Goal: Task Accomplishment & Management: Complete application form

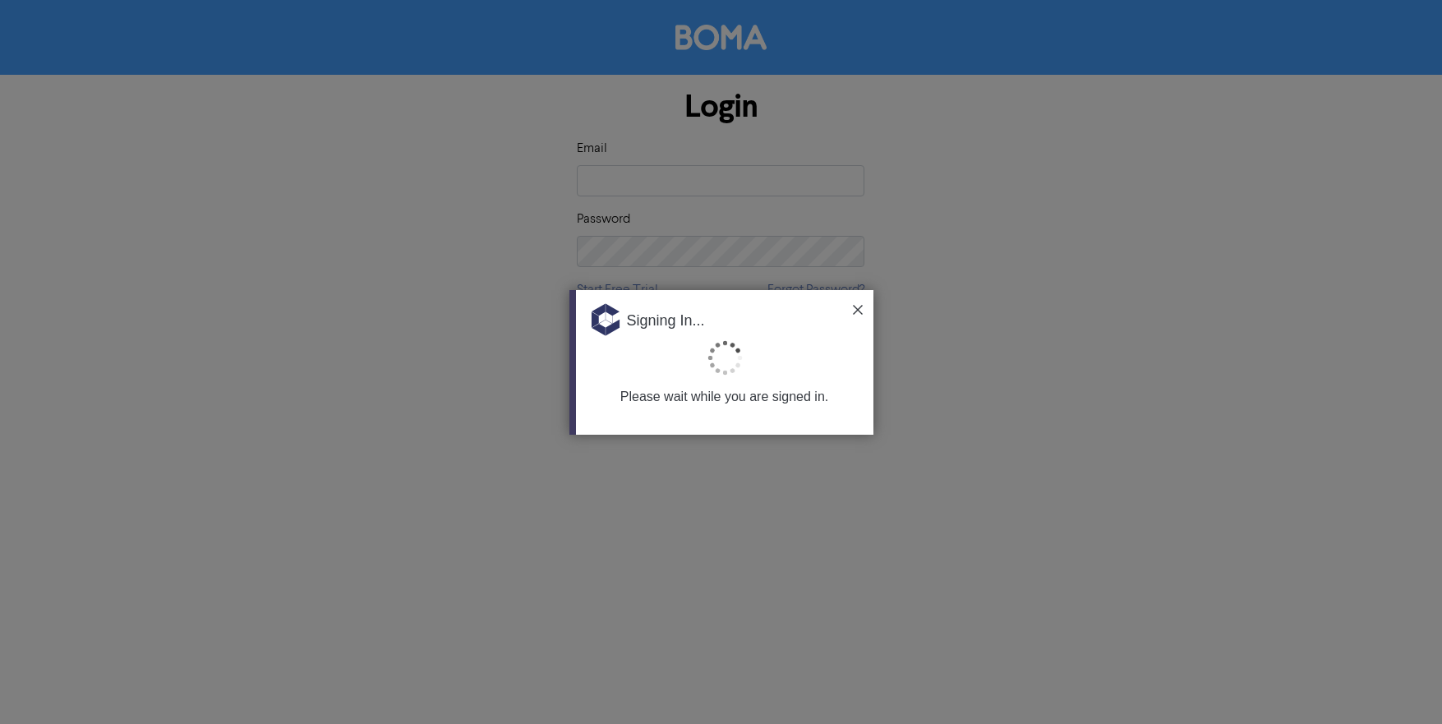
type input "[EMAIL_ADDRESS][DOMAIN_NAME]"
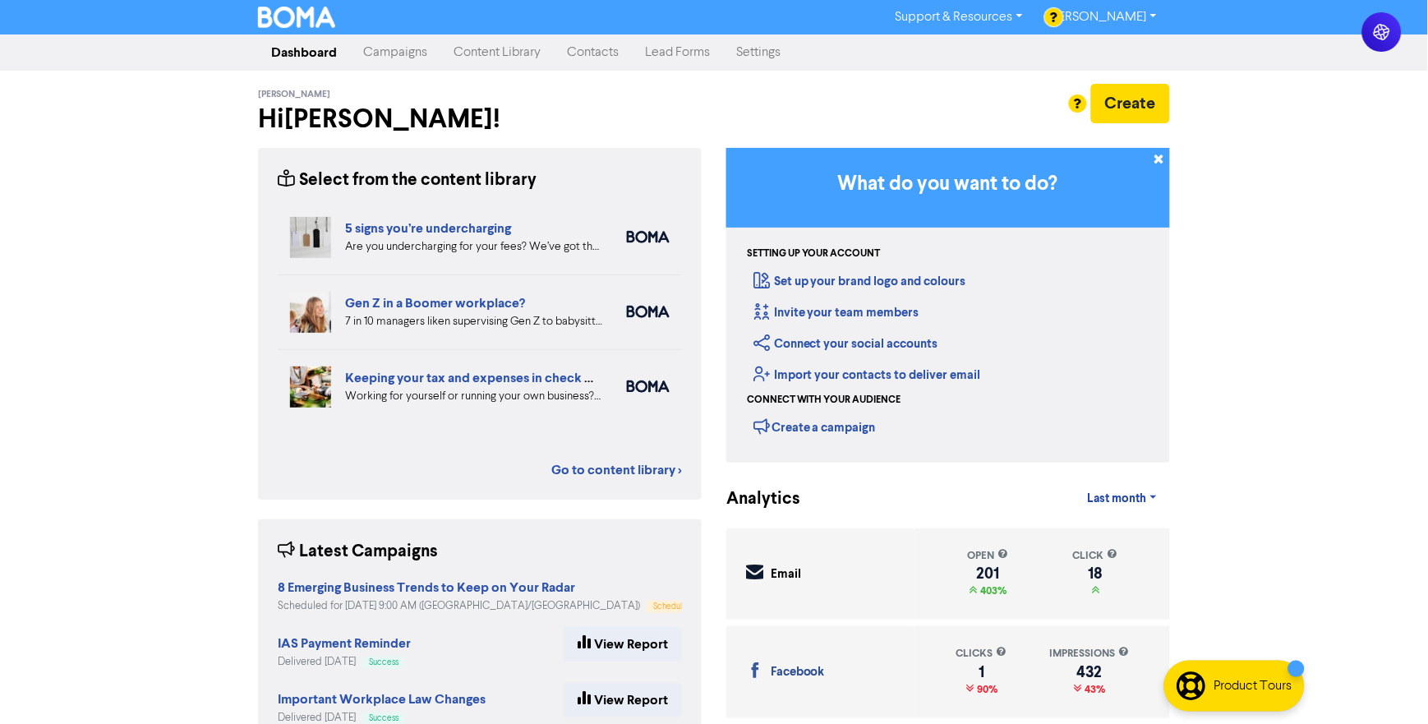
click at [384, 59] on link "Campaigns" at bounding box center [395, 52] width 90 height 33
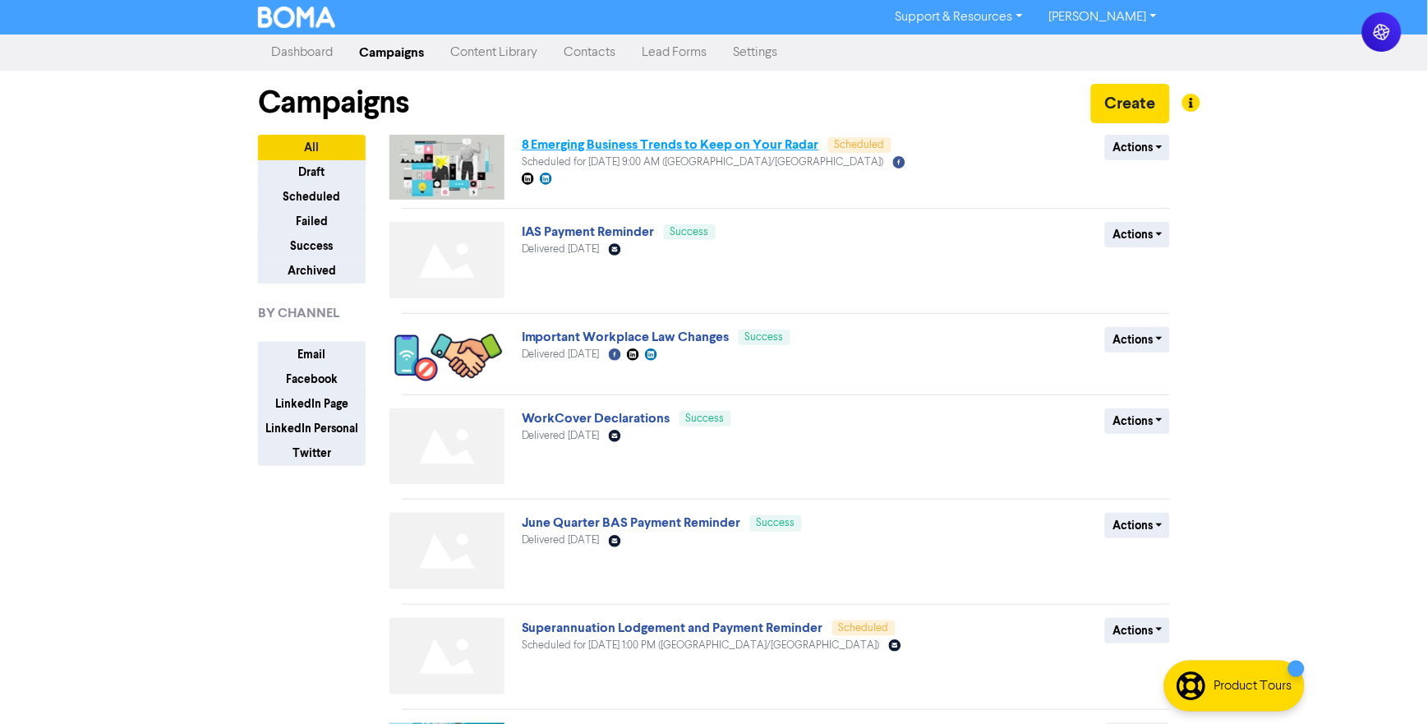
click at [597, 146] on link "8 Emerging Business Trends to Keep on Your Radar" at bounding box center [671, 144] width 298 height 16
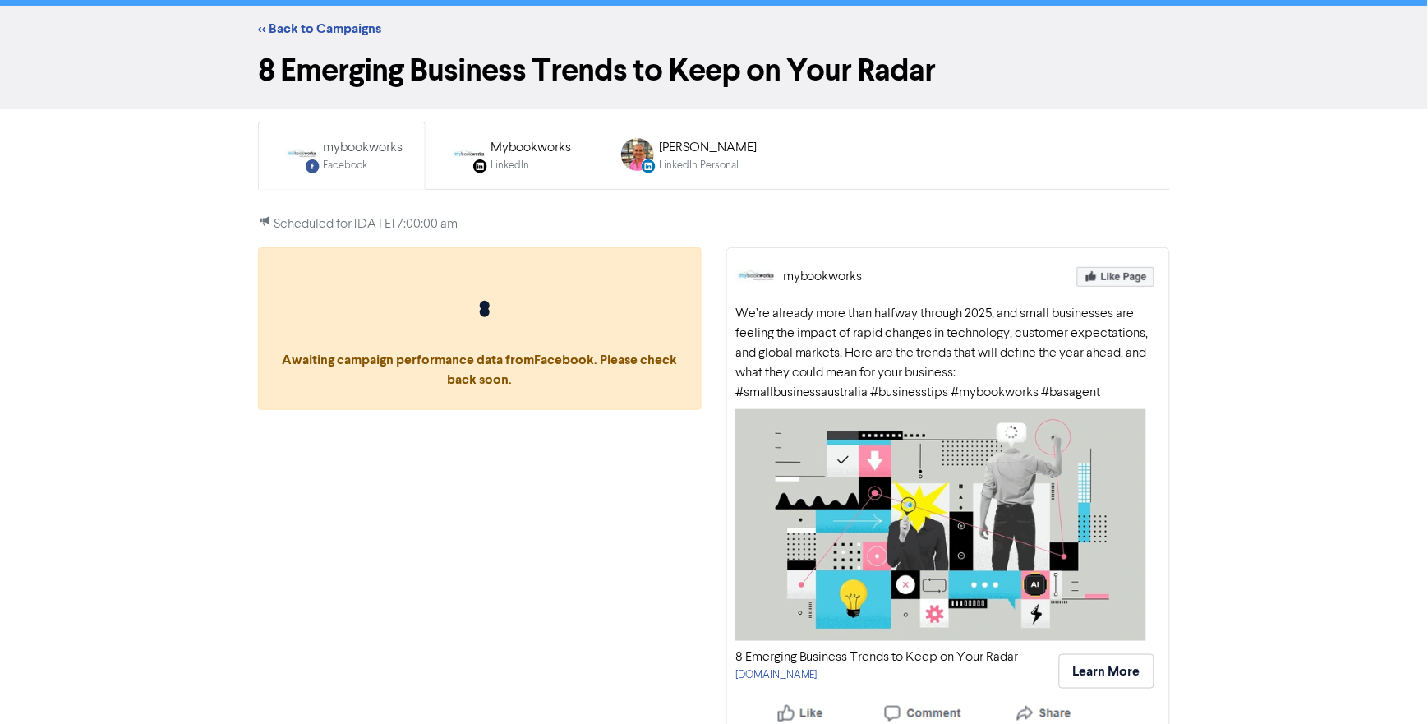
scroll to position [44, 0]
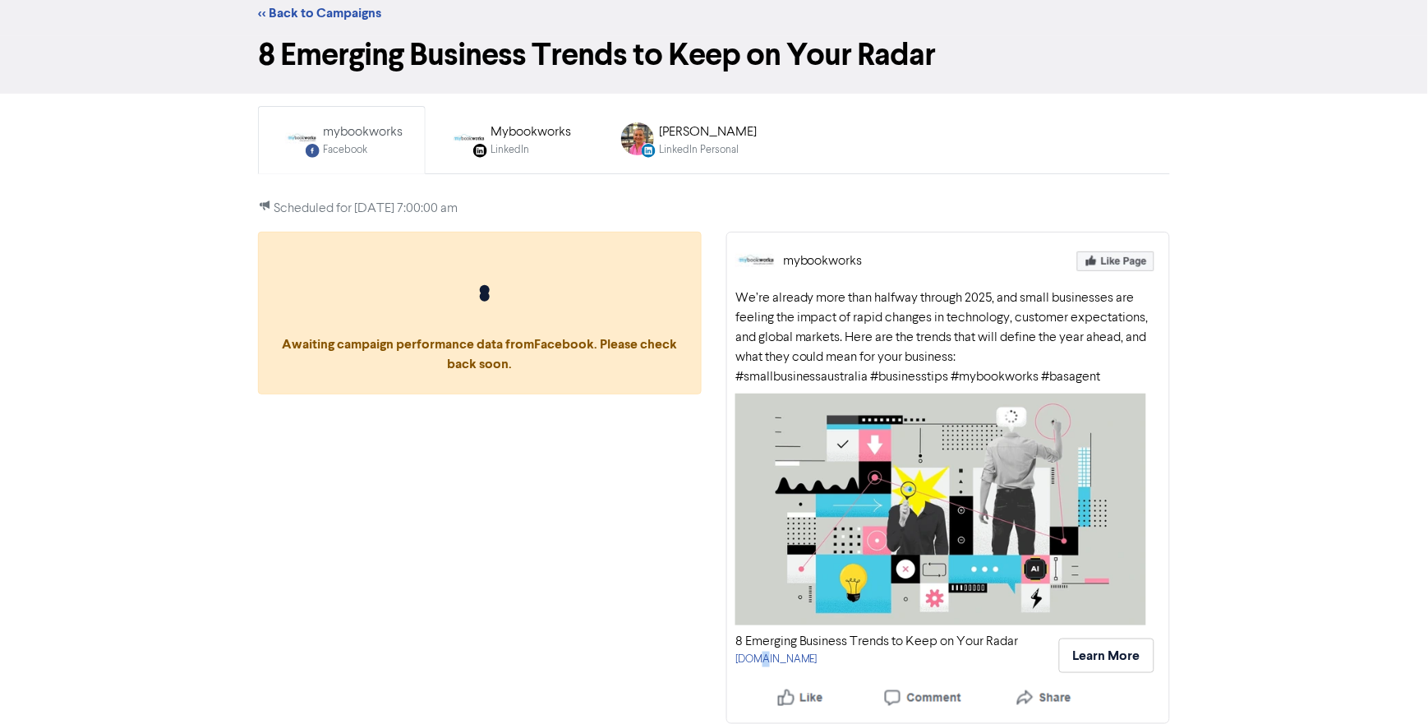
click at [757, 671] on div "8 Emerging Business Trends to Keep on Your Radar [DOMAIN_NAME]" at bounding box center [878, 656] width 284 height 48
click at [764, 662] on link "[DOMAIN_NAME]" at bounding box center [777, 659] width 82 height 11
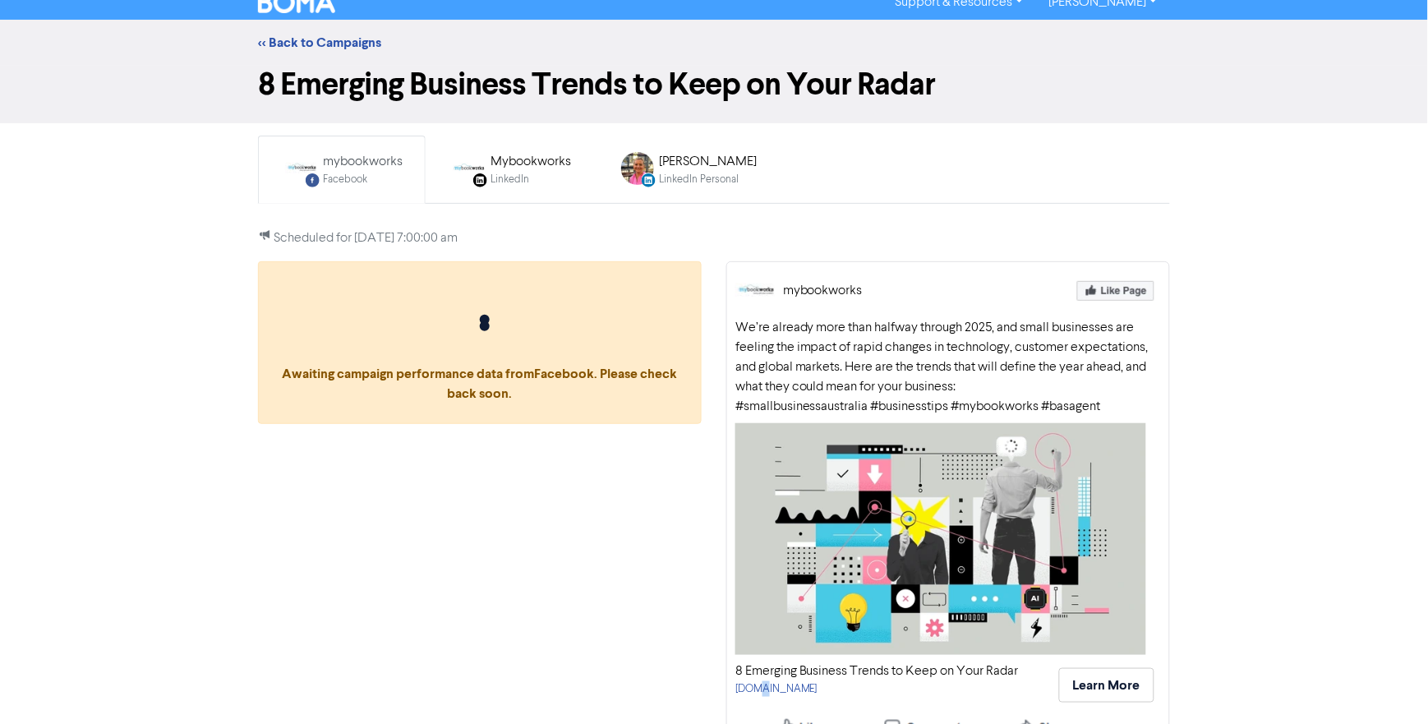
scroll to position [0, 0]
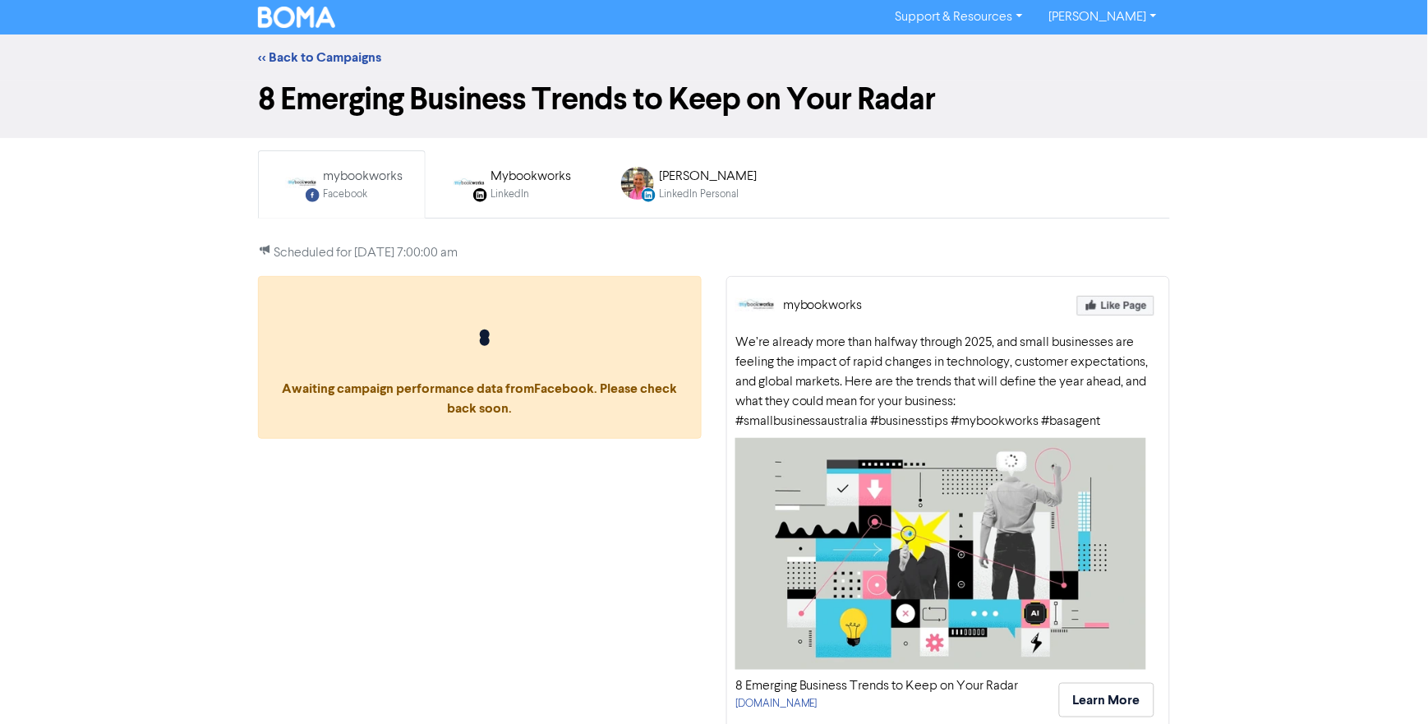
click at [293, 45] on div "<< Back to Campaigns" at bounding box center [714, 58] width 1428 height 46
click at [307, 51] on link "<< Back to Campaigns" at bounding box center [319, 57] width 123 height 16
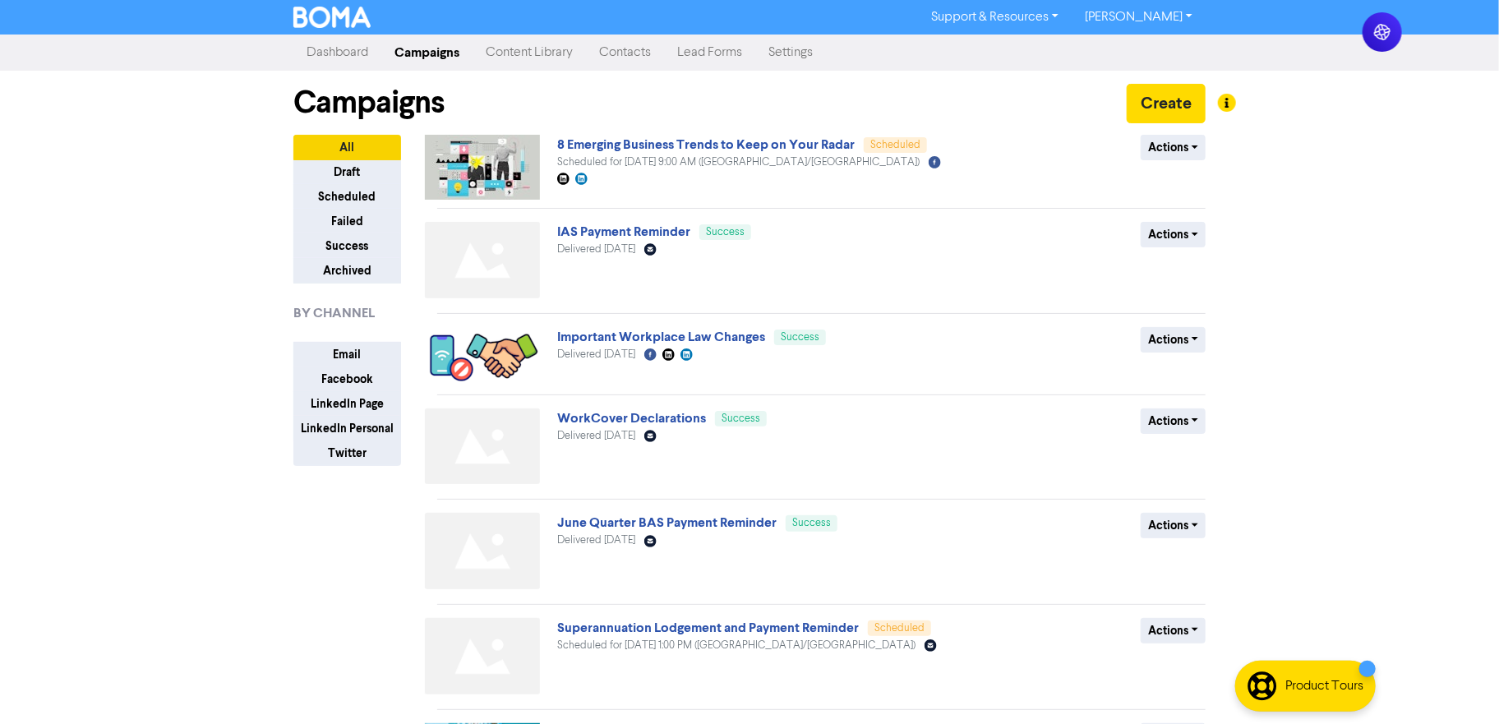
click at [318, 44] on link "Dashboard" at bounding box center [337, 52] width 88 height 33
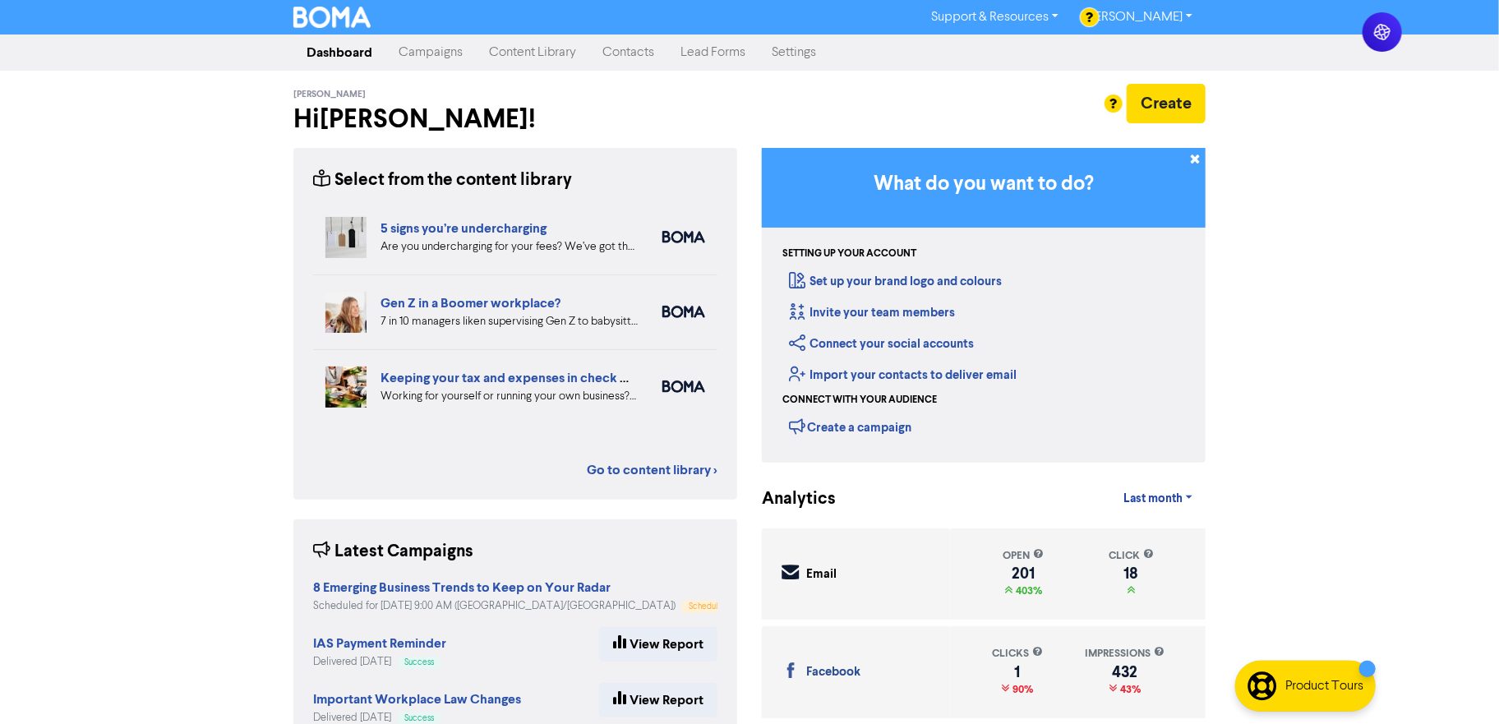
click at [616, 55] on link "Contacts" at bounding box center [628, 52] width 78 height 33
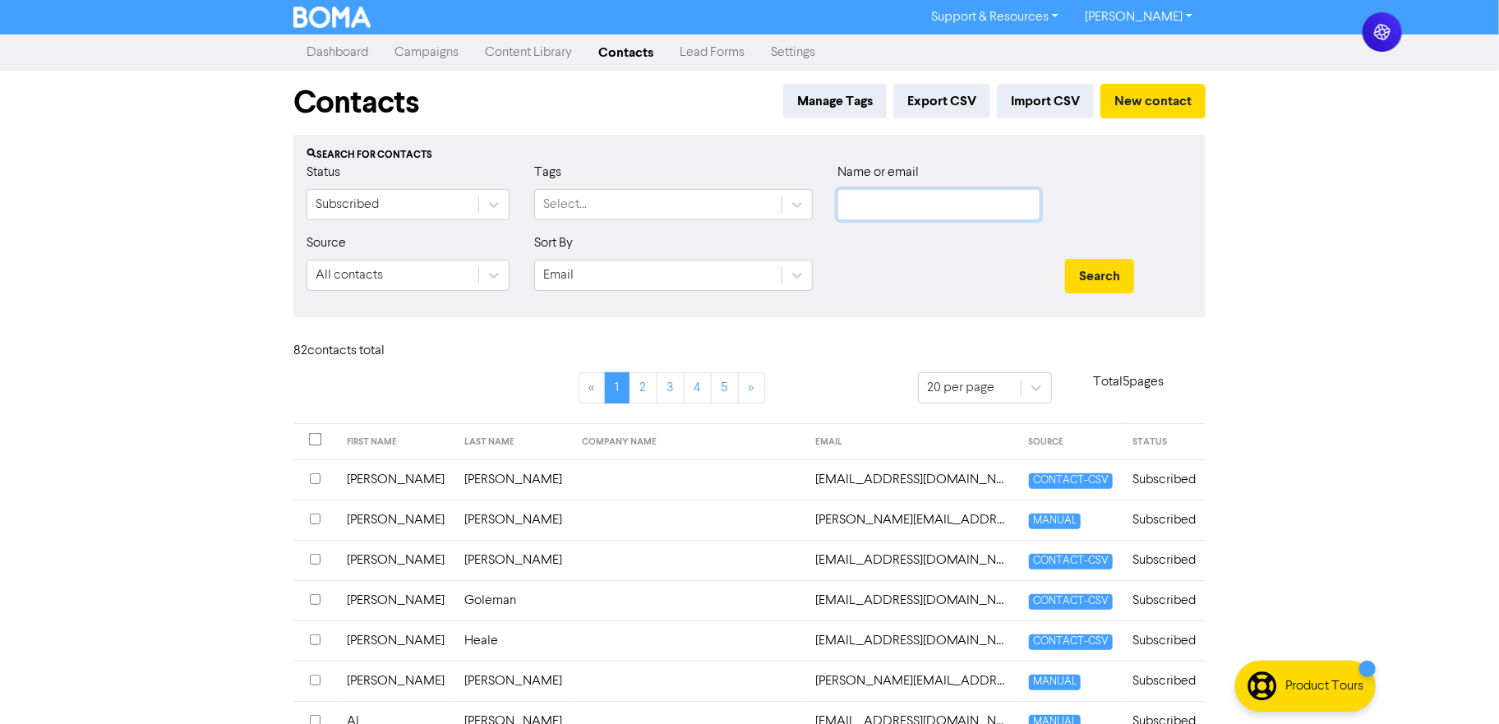
click at [909, 204] on input "text" at bounding box center [938, 204] width 203 height 31
paste input "[PERSON_NAME]"
type input "[PERSON_NAME]"
click at [1065, 259] on button "Search" at bounding box center [1099, 276] width 69 height 35
click at [1112, 277] on button "Search" at bounding box center [1099, 276] width 69 height 35
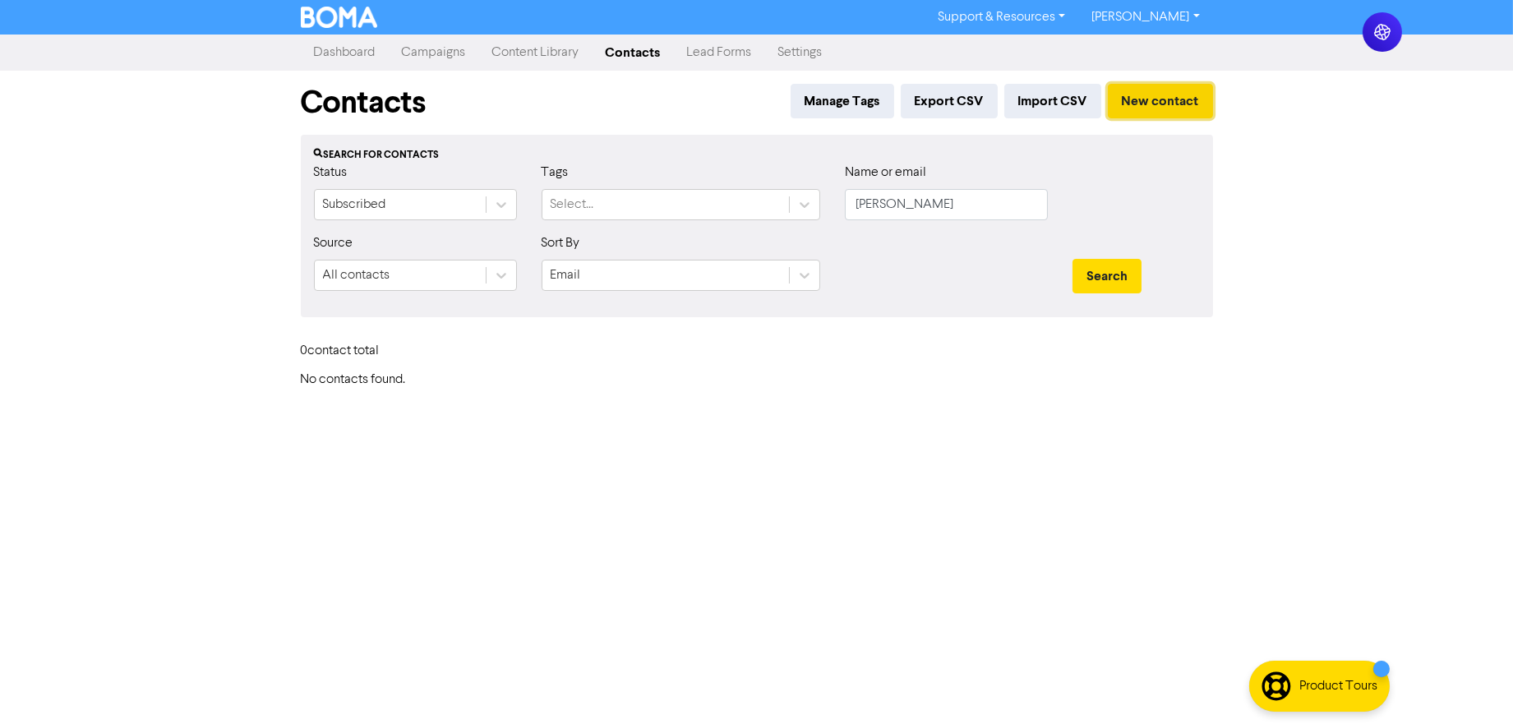
click at [1156, 100] on button "New contact" at bounding box center [1160, 101] width 105 height 35
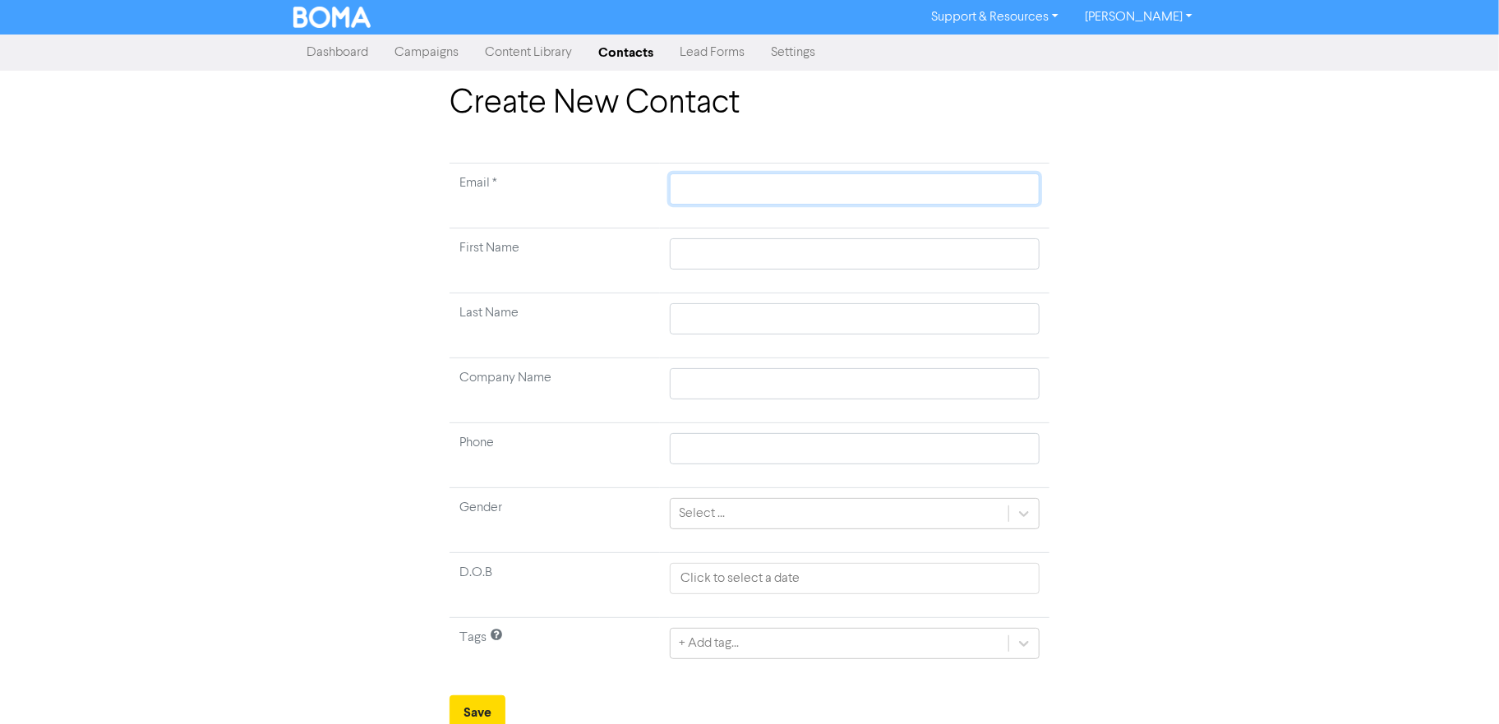
click at [715, 189] on input "text" at bounding box center [855, 188] width 370 height 31
paste input "[EMAIL_ADDRESS][DOMAIN_NAME]"
type input "[EMAIL_ADDRESS][DOMAIN_NAME]"
click at [708, 241] on input "text" at bounding box center [855, 253] width 370 height 31
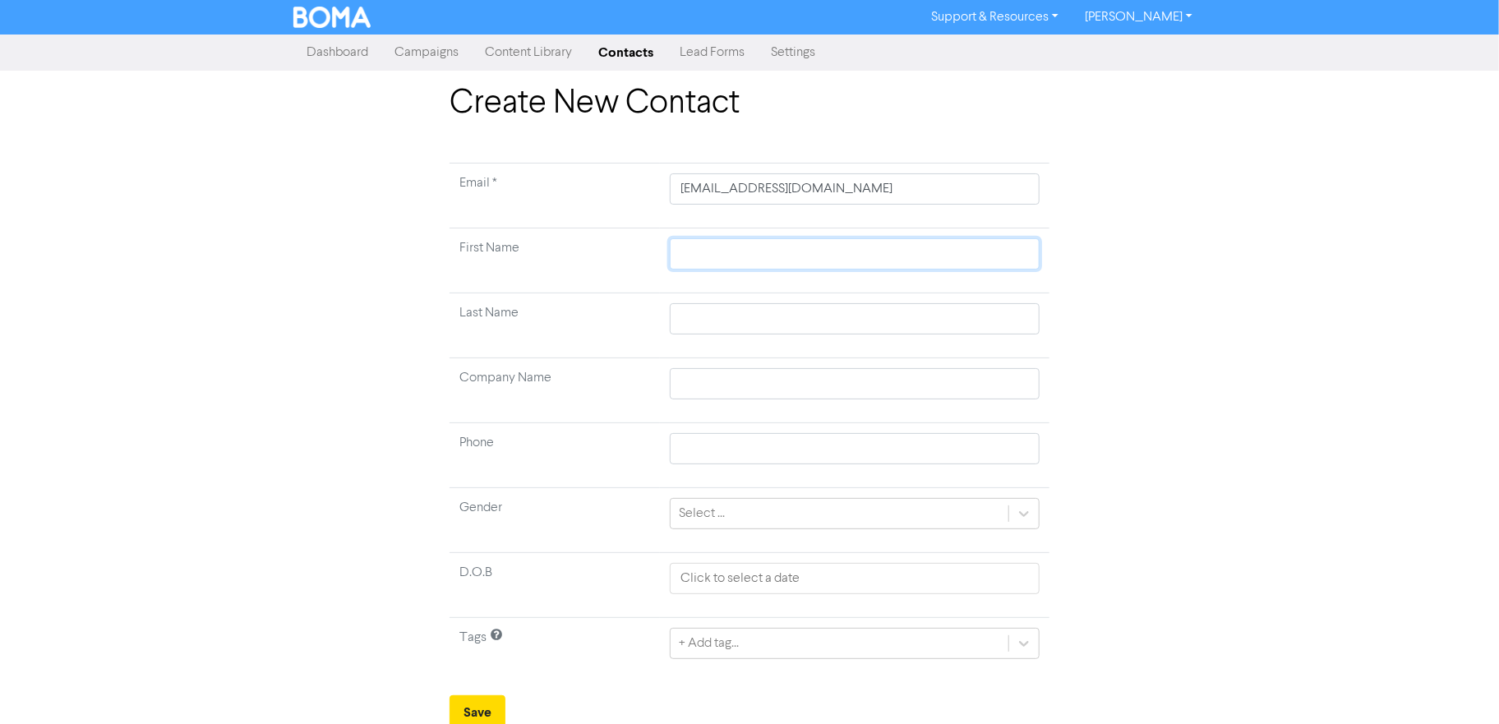
paste input "[PERSON_NAME]"
type input "[PERSON_NAME]"
click at [708, 321] on input "text" at bounding box center [855, 318] width 370 height 31
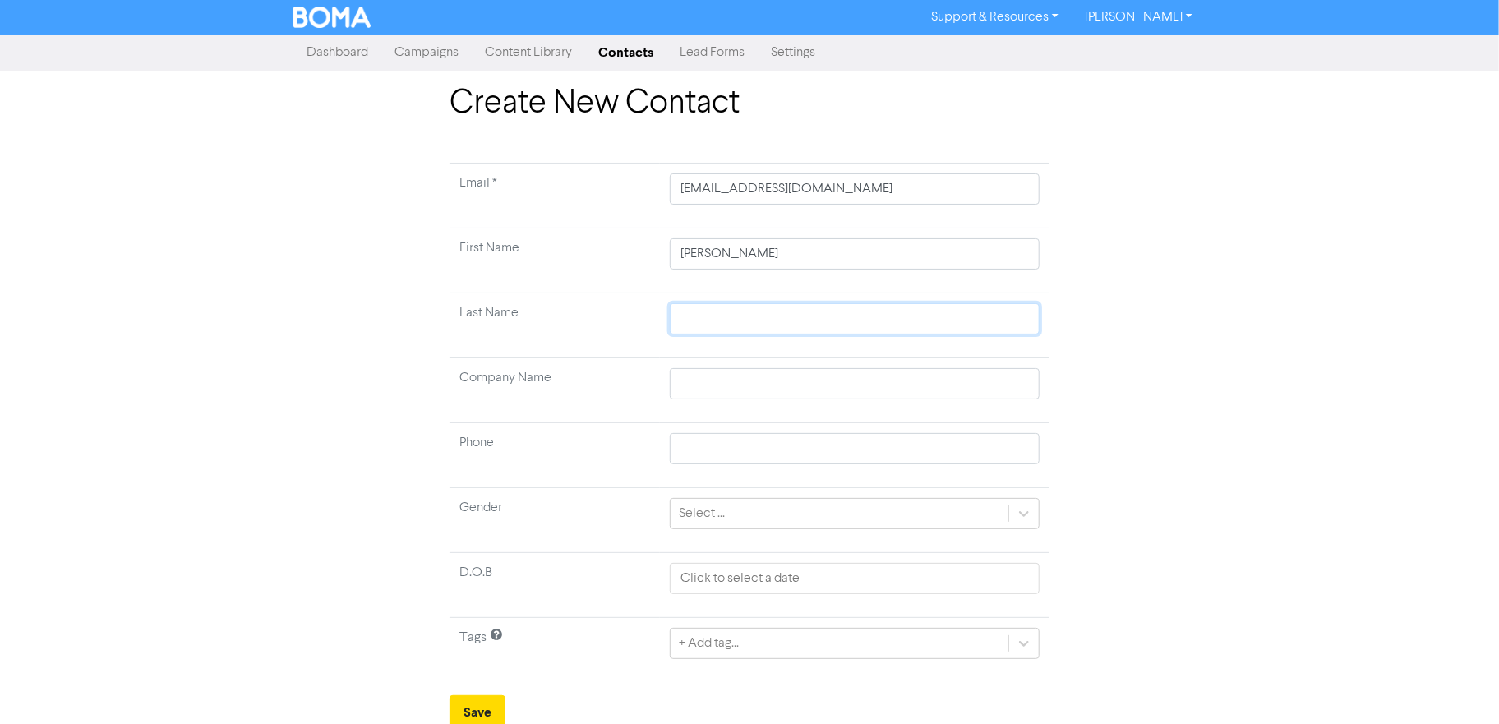
paste input "[PERSON_NAME]"
type input "[PERSON_NAME]"
drag, startPoint x: 185, startPoint y: 300, endPoint x: 197, endPoint y: 300, distance: 12.3
click at [185, 300] on div "Create New Contact Email * [EMAIL_ADDRESS][DOMAIN_NAME] First Name [PERSON_NAME…" at bounding box center [749, 407] width 1499 height 646
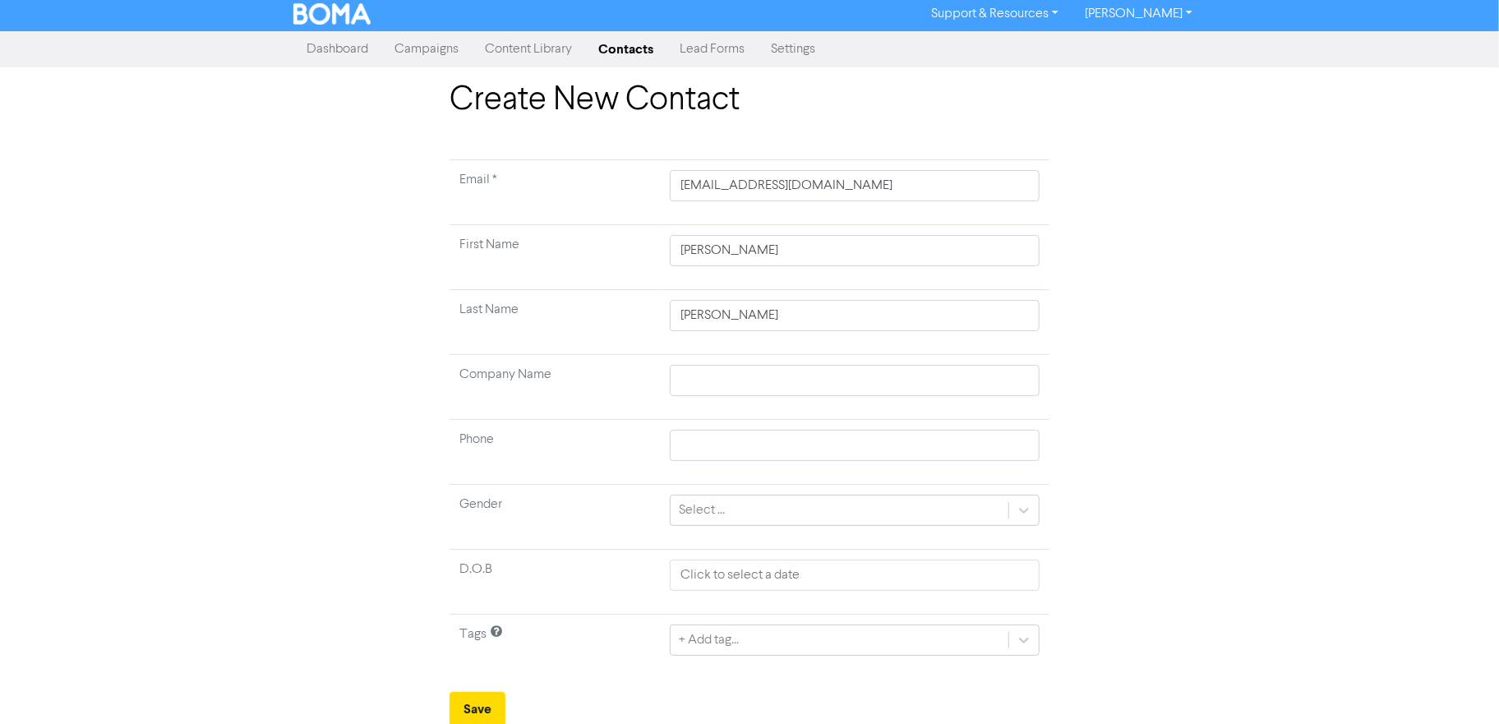
scroll to position [6, 0]
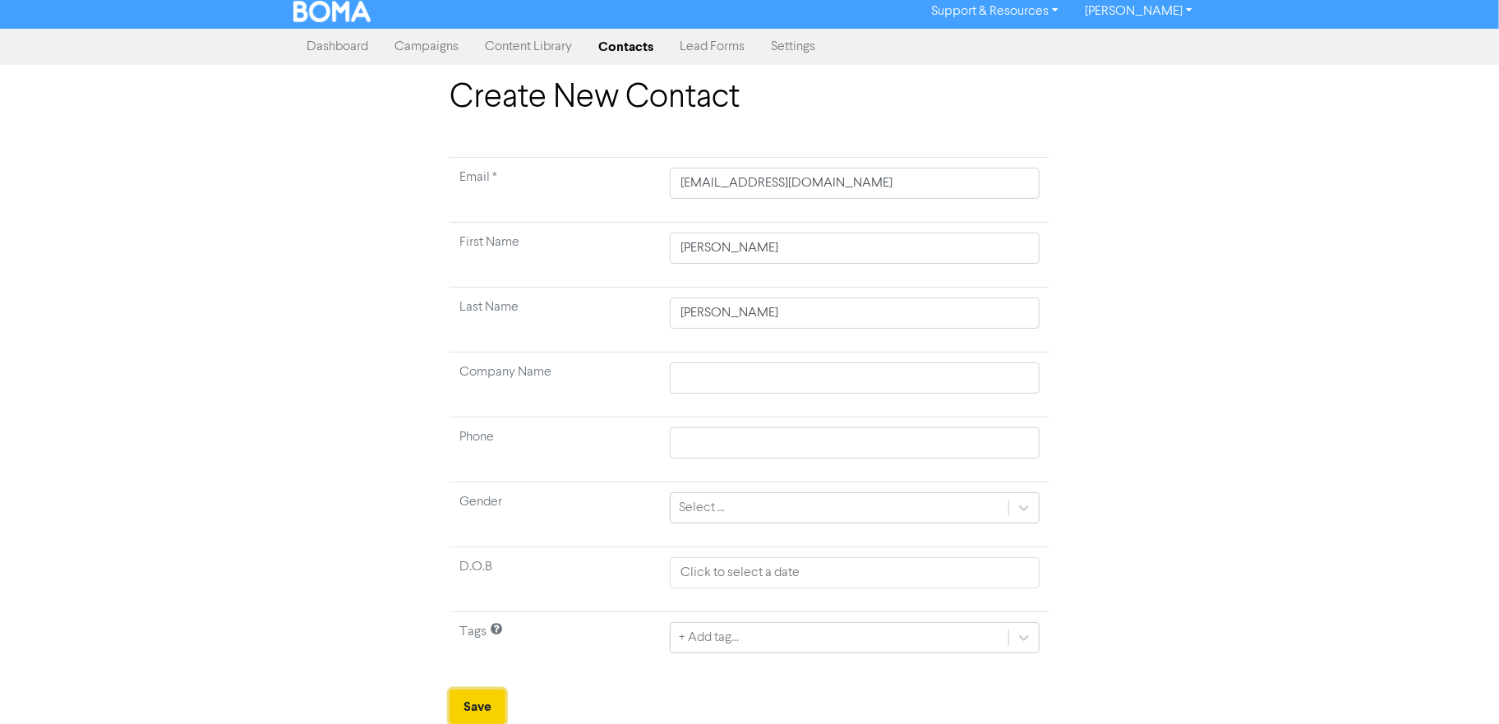
click at [482, 703] on button "Save" at bounding box center [478, 707] width 56 height 35
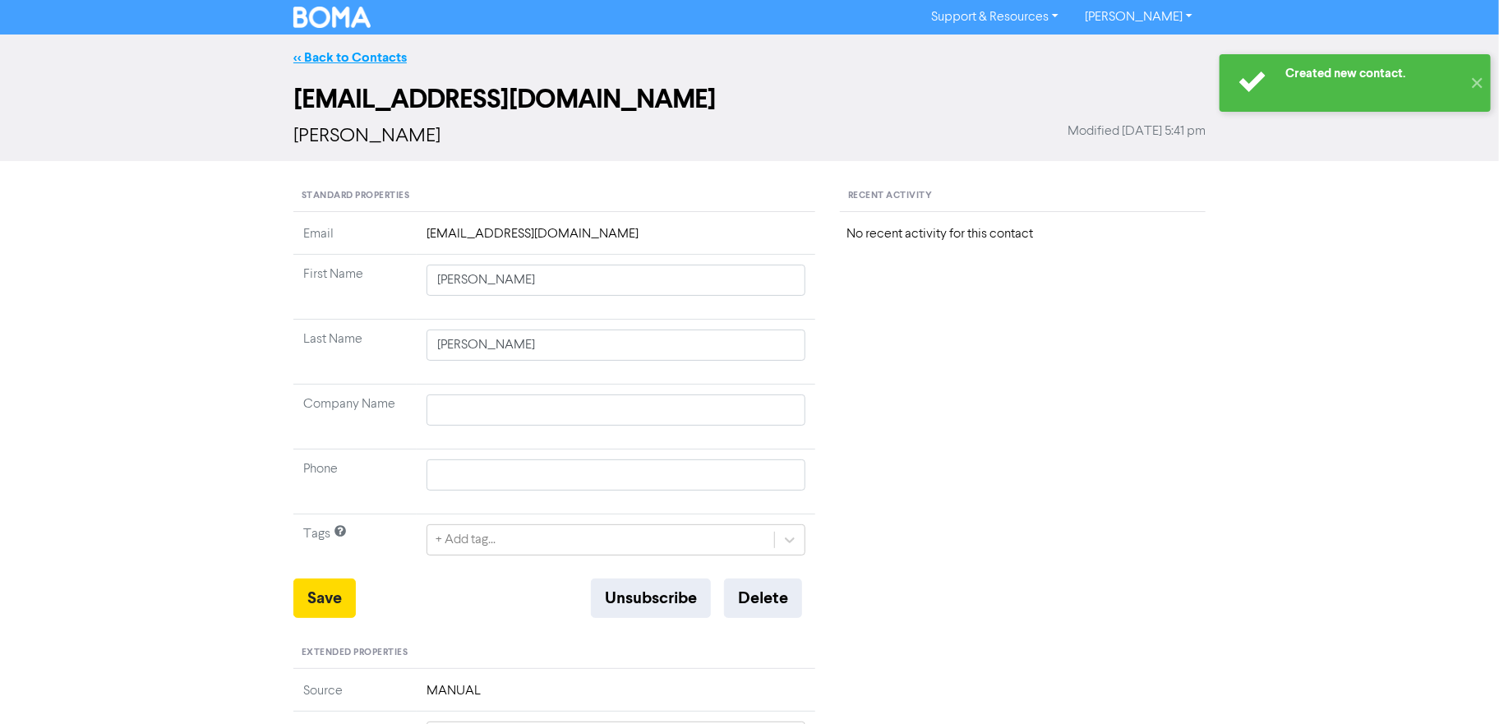
click at [352, 53] on link "<< Back to Contacts" at bounding box center [349, 57] width 113 height 16
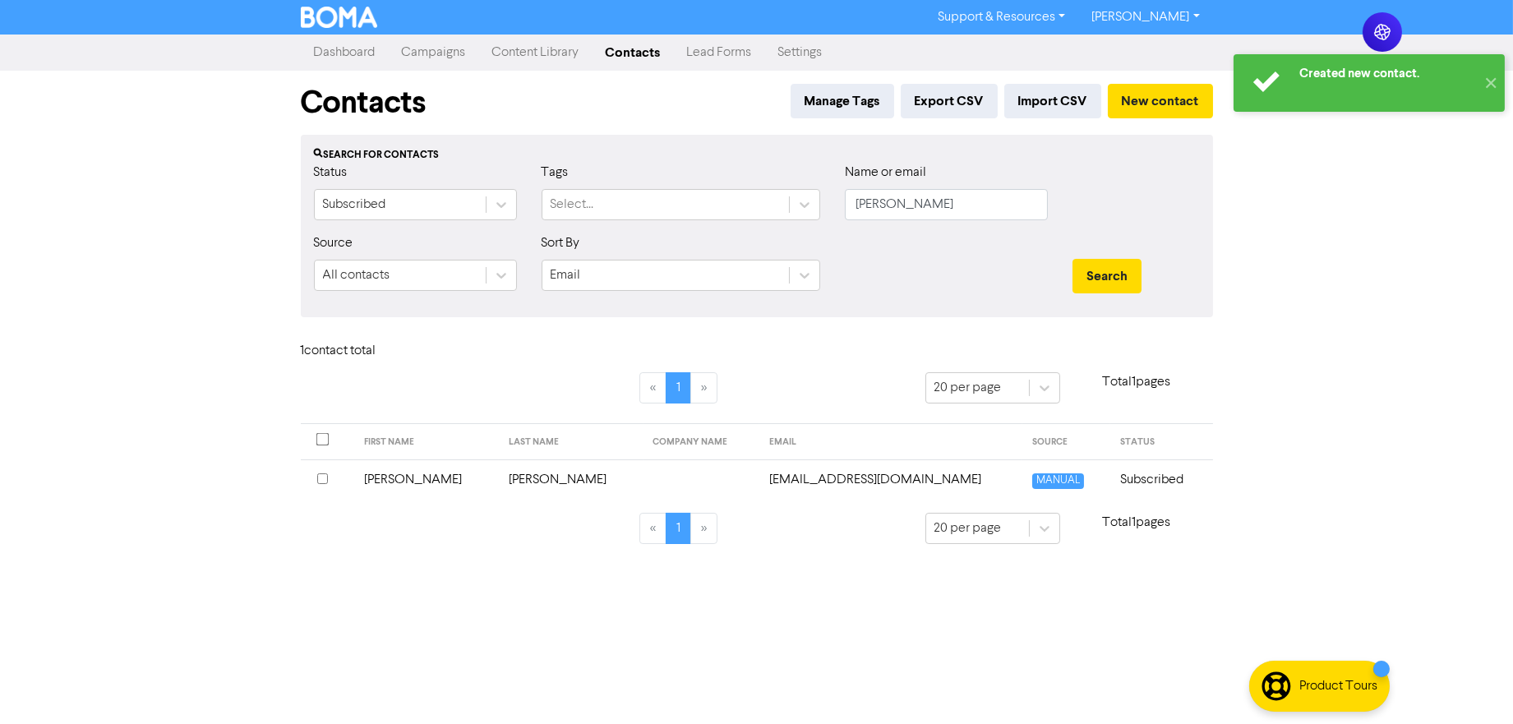
click at [340, 56] on link "Dashboard" at bounding box center [345, 52] width 88 height 33
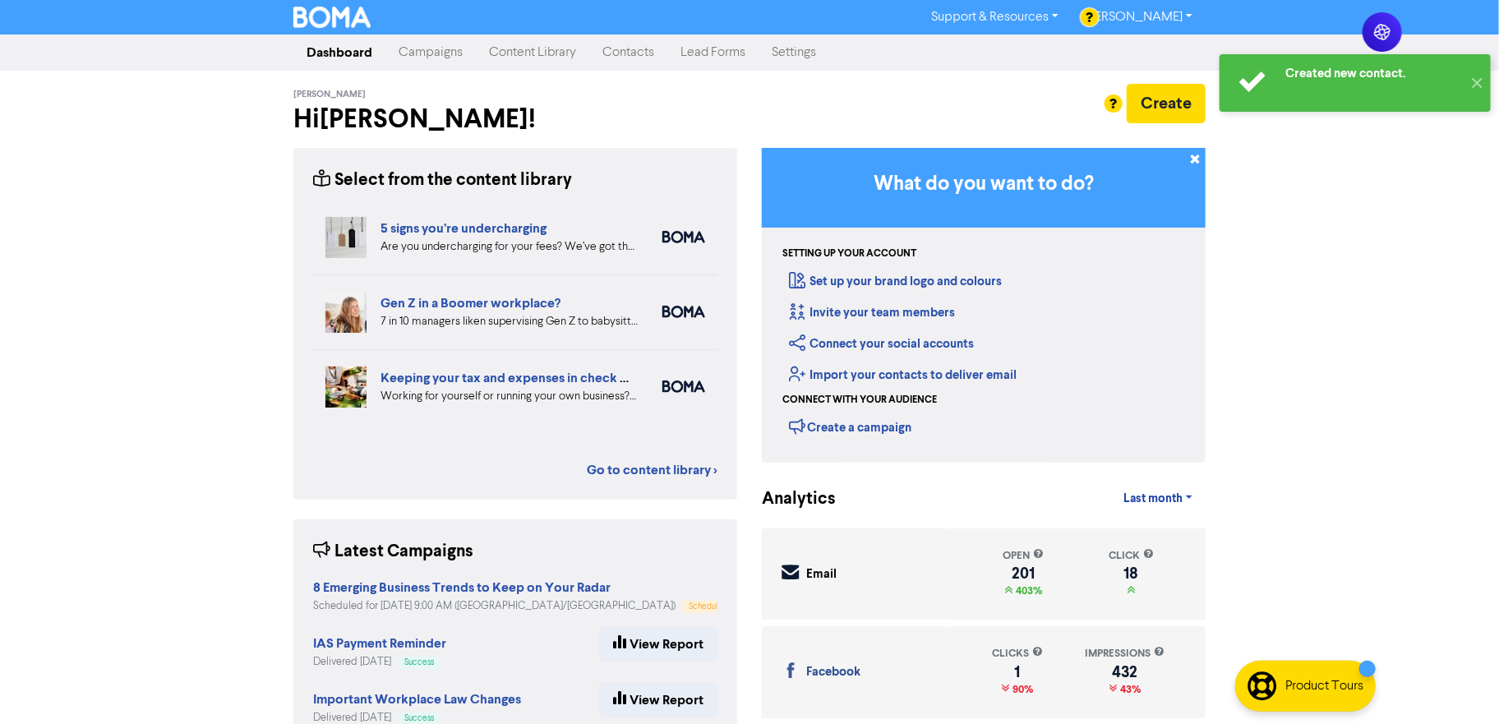
click at [416, 54] on link "Campaigns" at bounding box center [430, 52] width 90 height 33
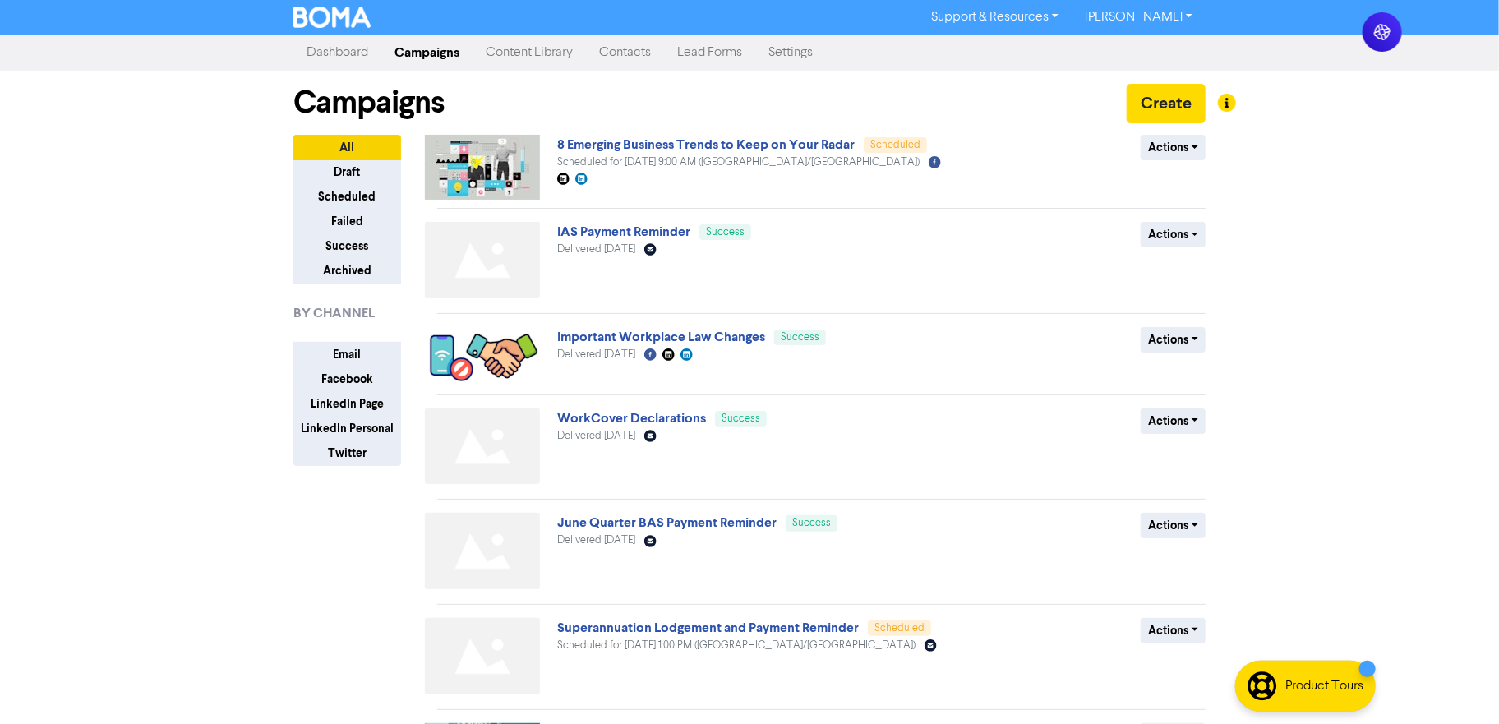
click at [639, 175] on div "8 Emerging Business Trends to Keep on Your Radar Scheduled Scheduled for [DATE]…" at bounding box center [755, 167] width 396 height 65
click at [654, 163] on span "Scheduled for [DATE] 9:00 AM ([GEOGRAPHIC_DATA]/[GEOGRAPHIC_DATA])" at bounding box center [738, 162] width 362 height 11
click at [674, 151] on link "8 Emerging Business Trends to Keep on Your Radar" at bounding box center [706, 144] width 298 height 16
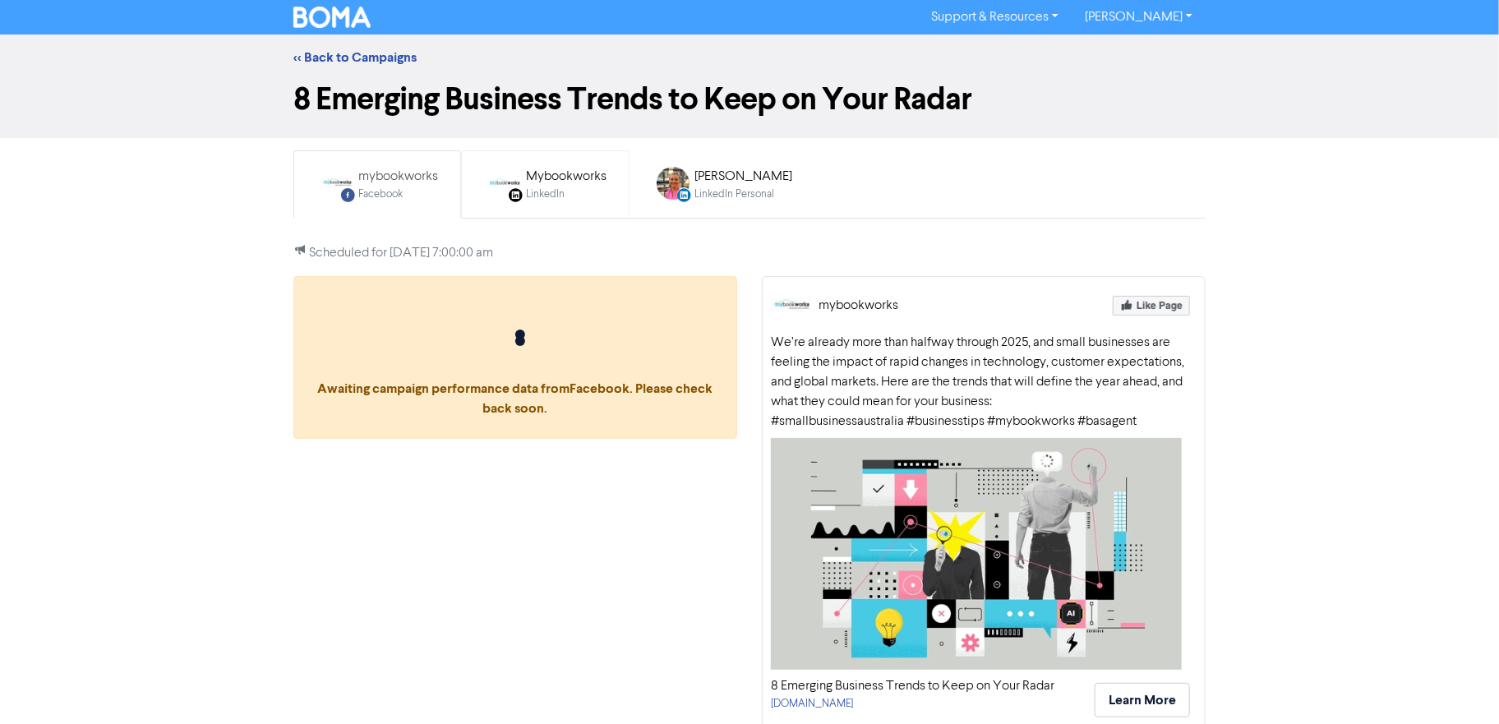
click at [543, 181] on div "Mybookworks" at bounding box center [566, 177] width 81 height 20
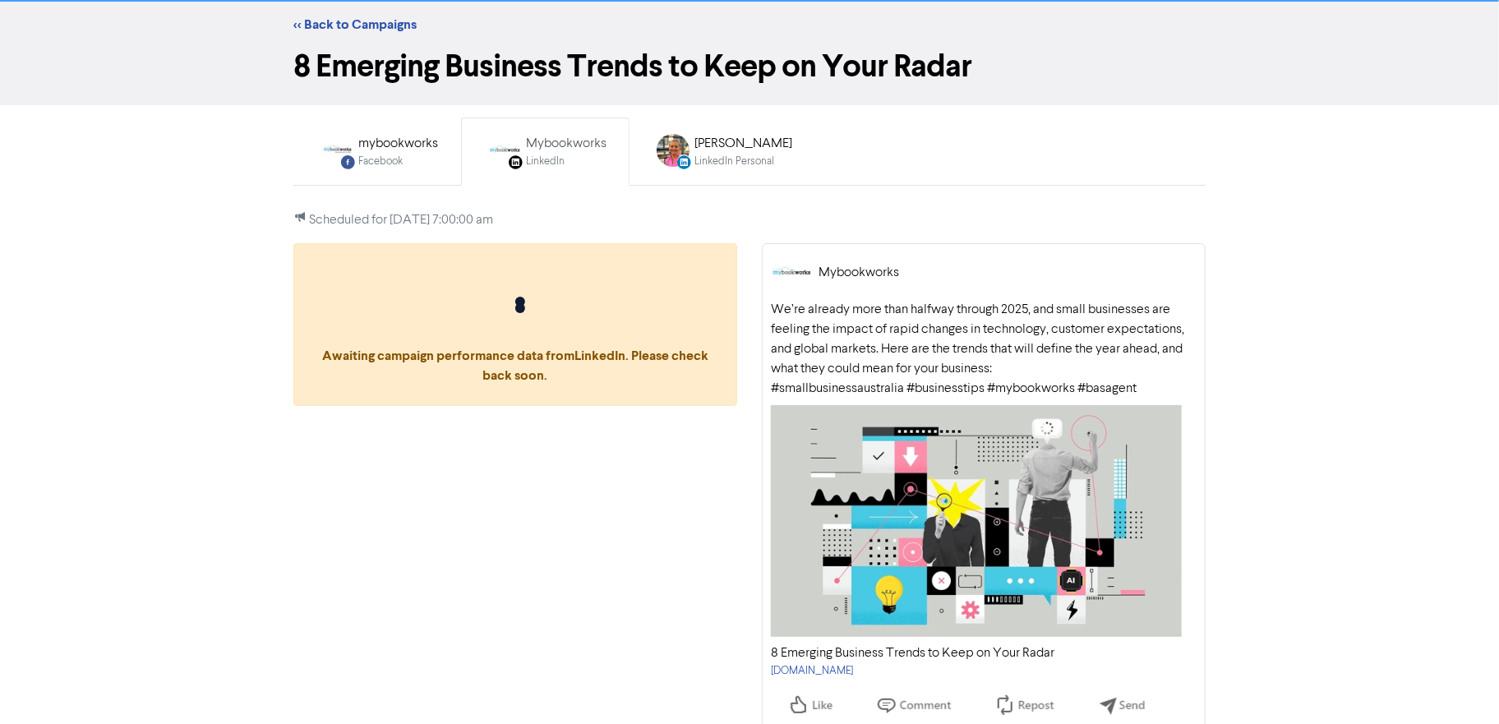
scroll to position [50, 0]
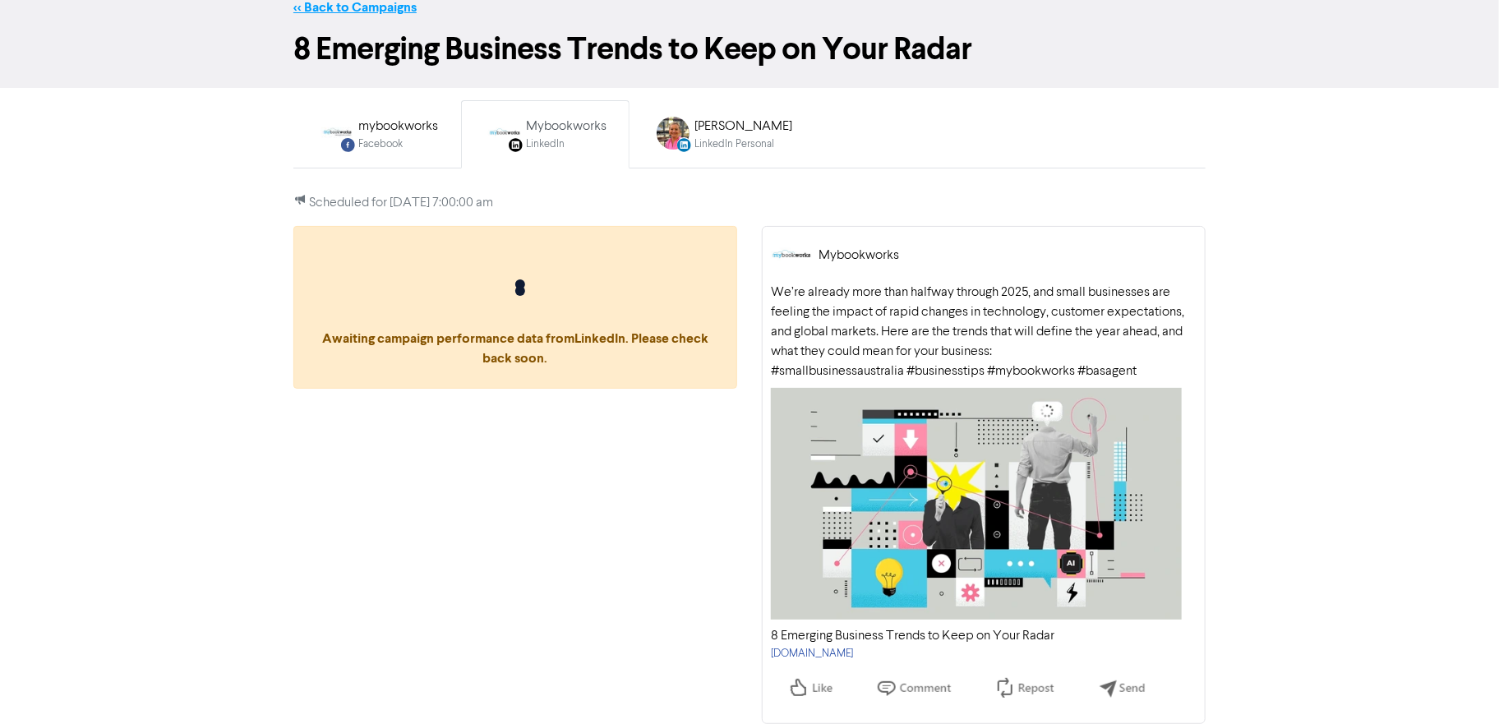
click at [396, 13] on link "<< Back to Campaigns" at bounding box center [354, 7] width 123 height 16
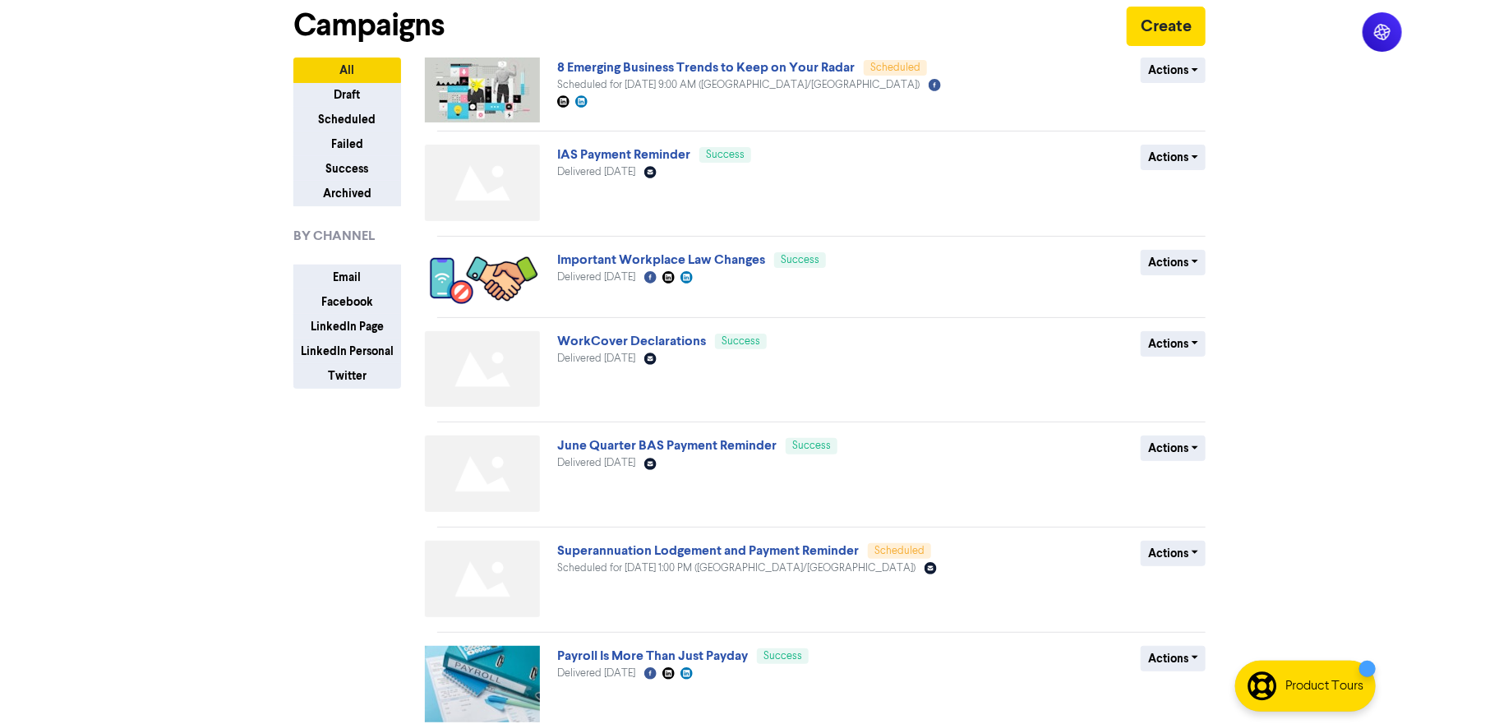
scroll to position [182, 0]
